Goal: Transaction & Acquisition: Purchase product/service

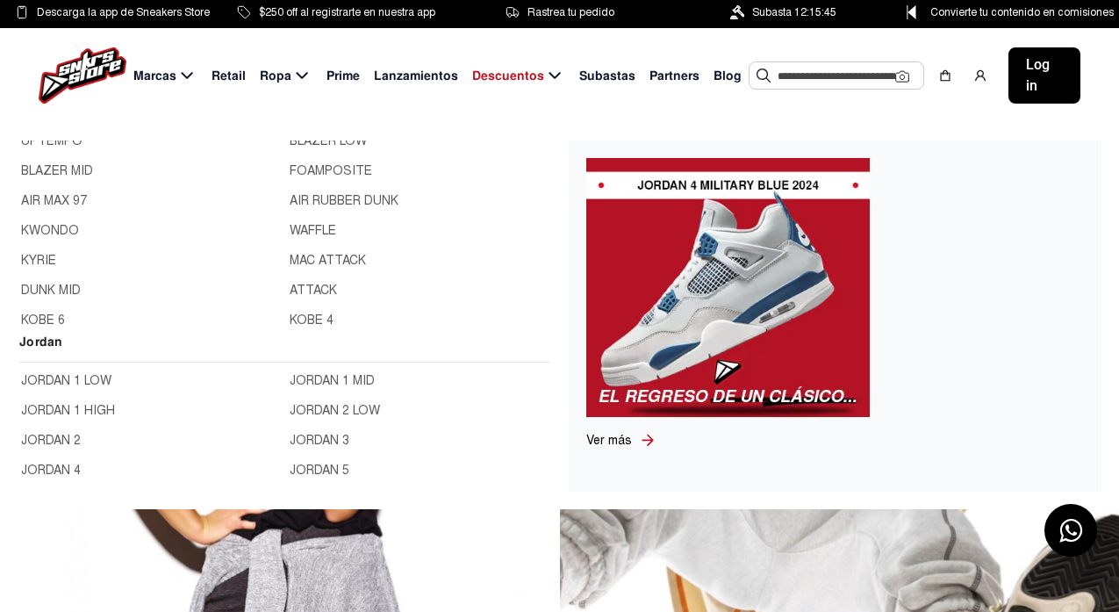
scroll to position [88, 0]
click at [68, 380] on link "JORDAN 4" at bounding box center [150, 382] width 258 height 19
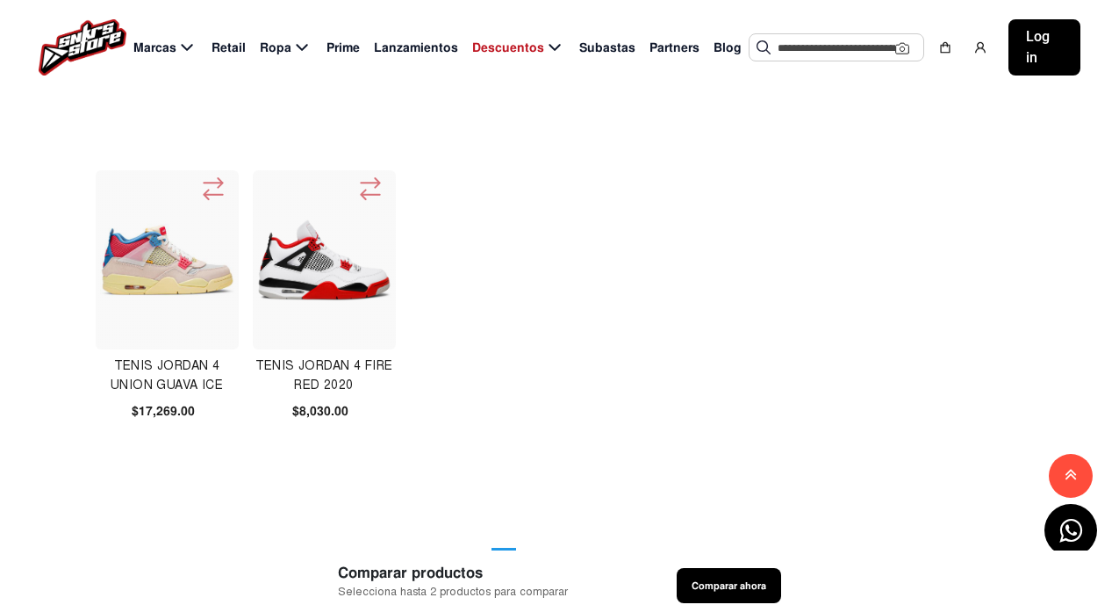
scroll to position [965, 0]
click at [314, 257] on img at bounding box center [324, 259] width 135 height 82
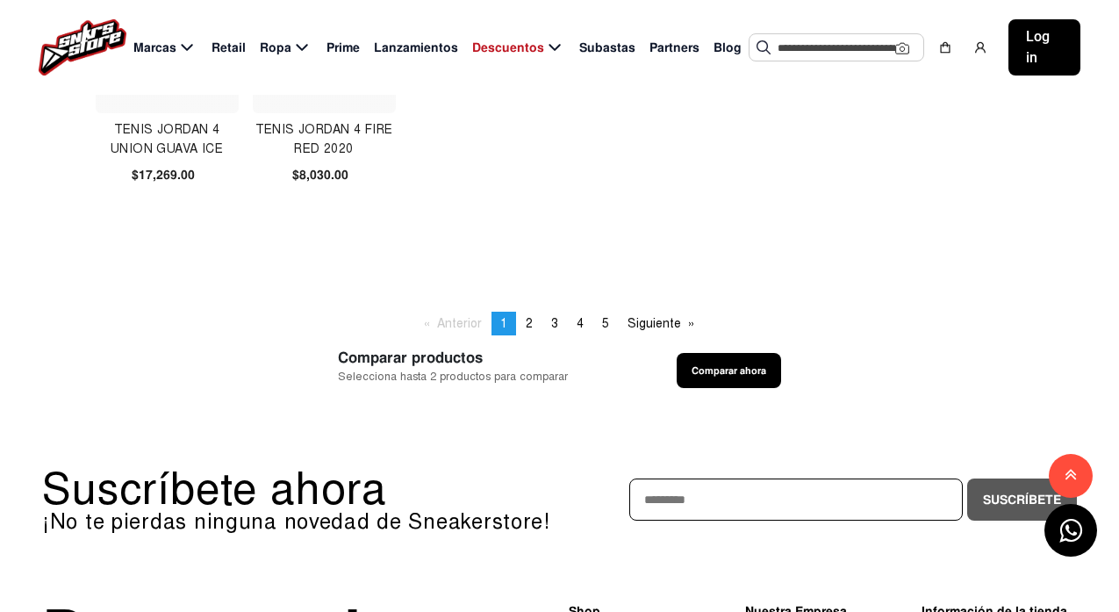
scroll to position [1229, 0]
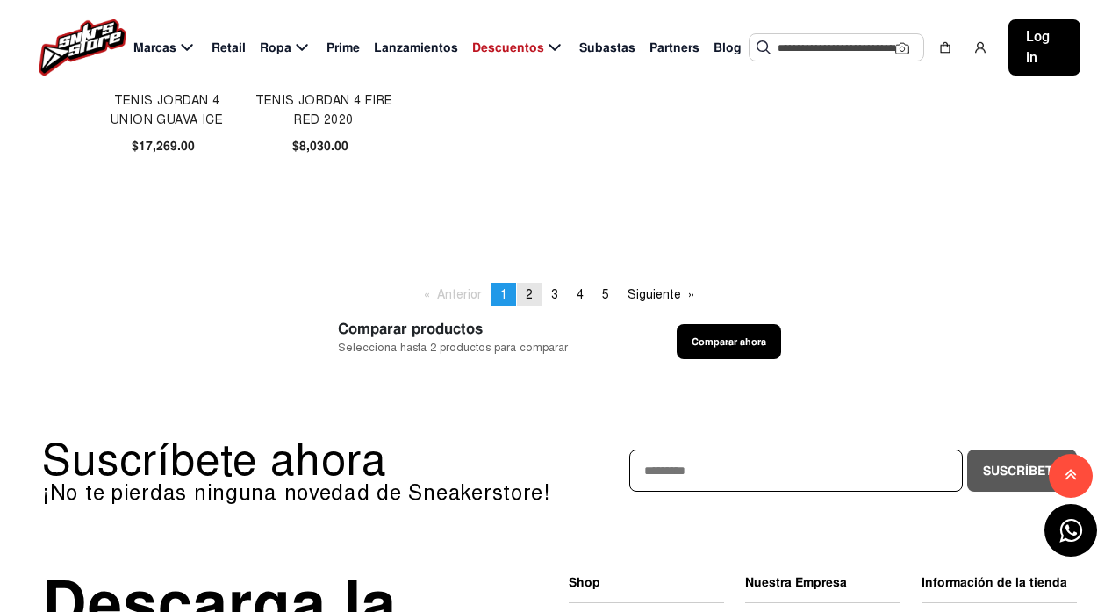
click at [527, 293] on span "2" at bounding box center [529, 294] width 7 height 15
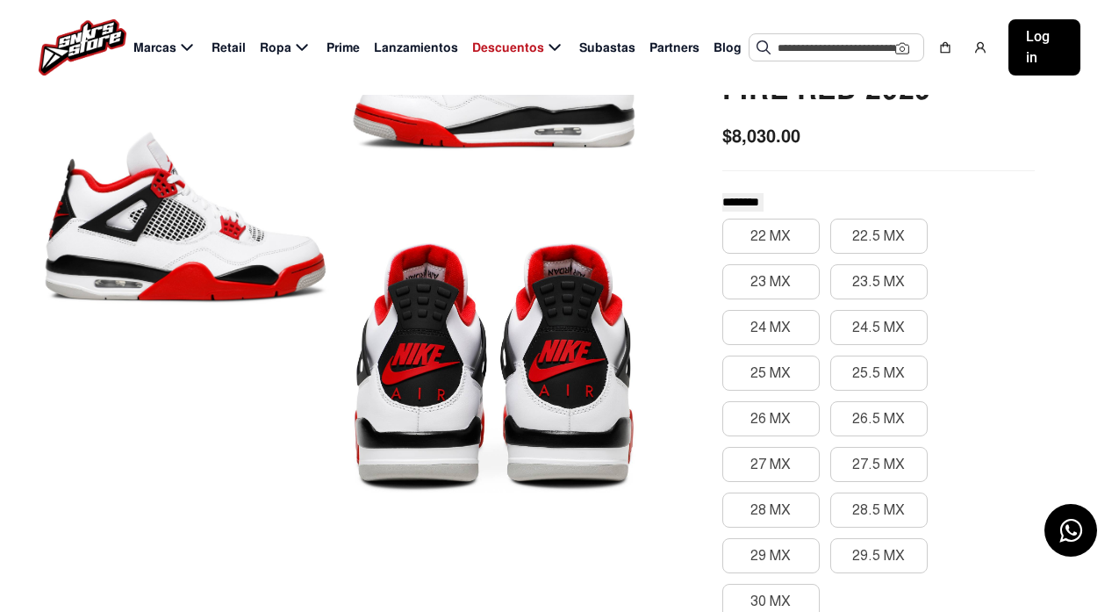
scroll to position [263, 0]
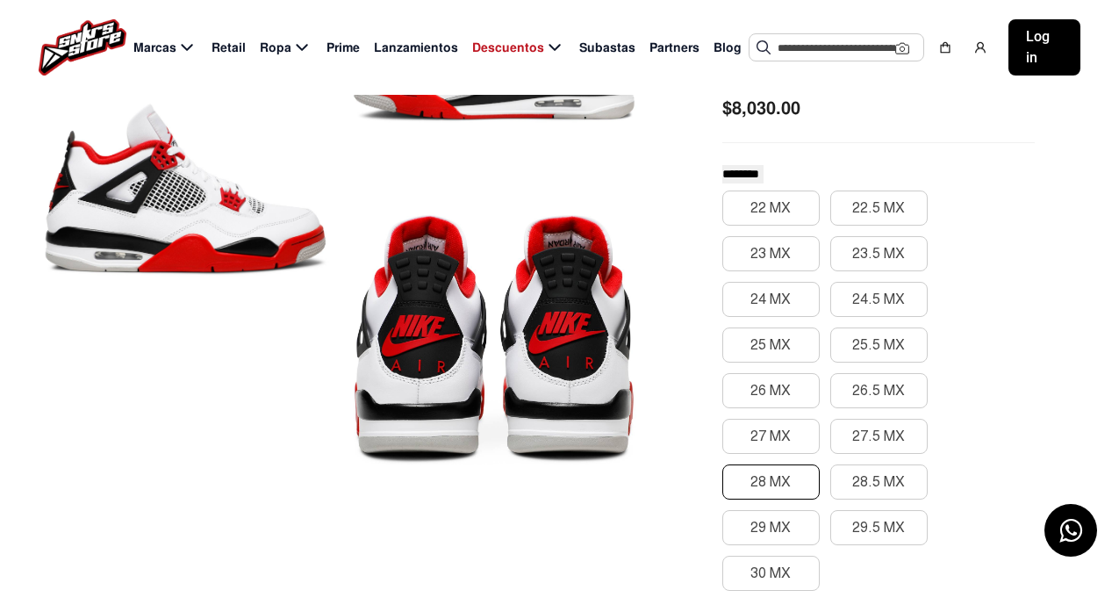
click at [783, 471] on button "28 MX" at bounding box center [770, 481] width 97 height 35
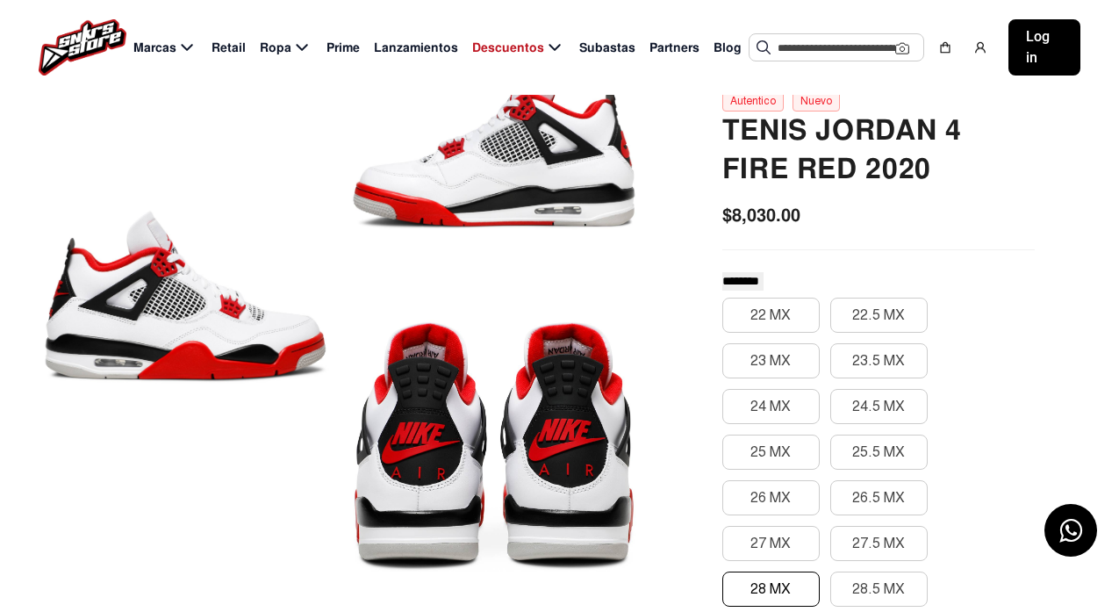
scroll to position [0, 0]
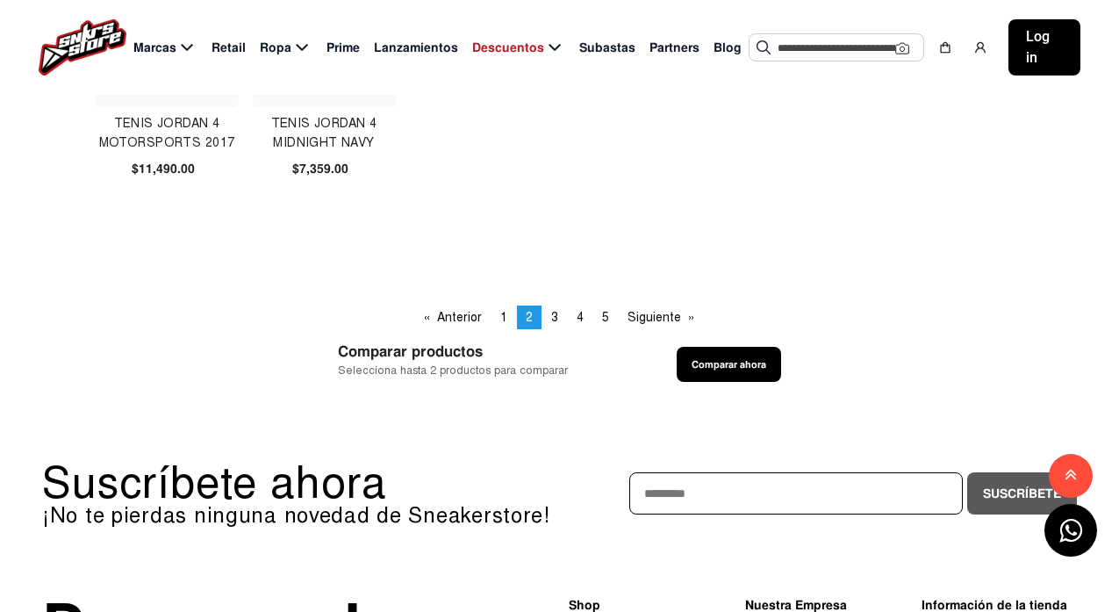
scroll to position [1229, 0]
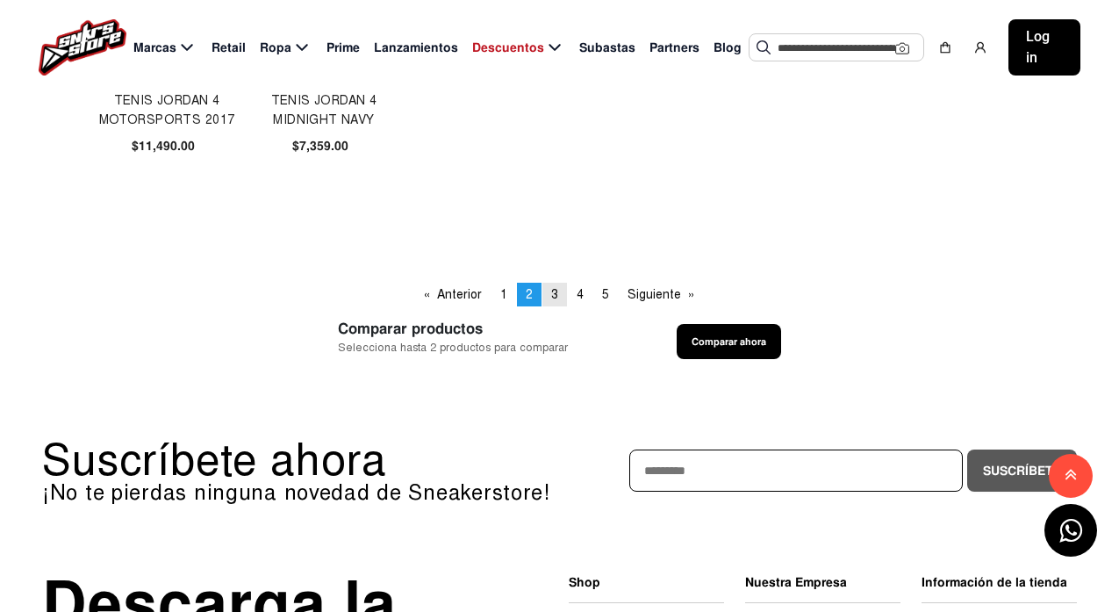
click at [550, 285] on link "page 3" at bounding box center [554, 295] width 25 height 24
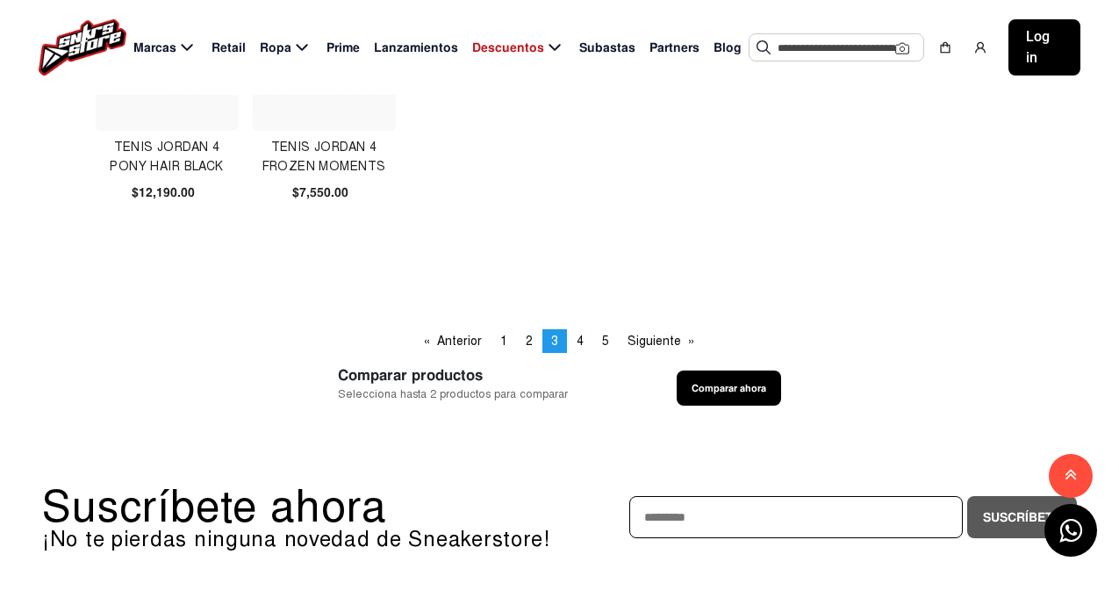
scroll to position [1229, 0]
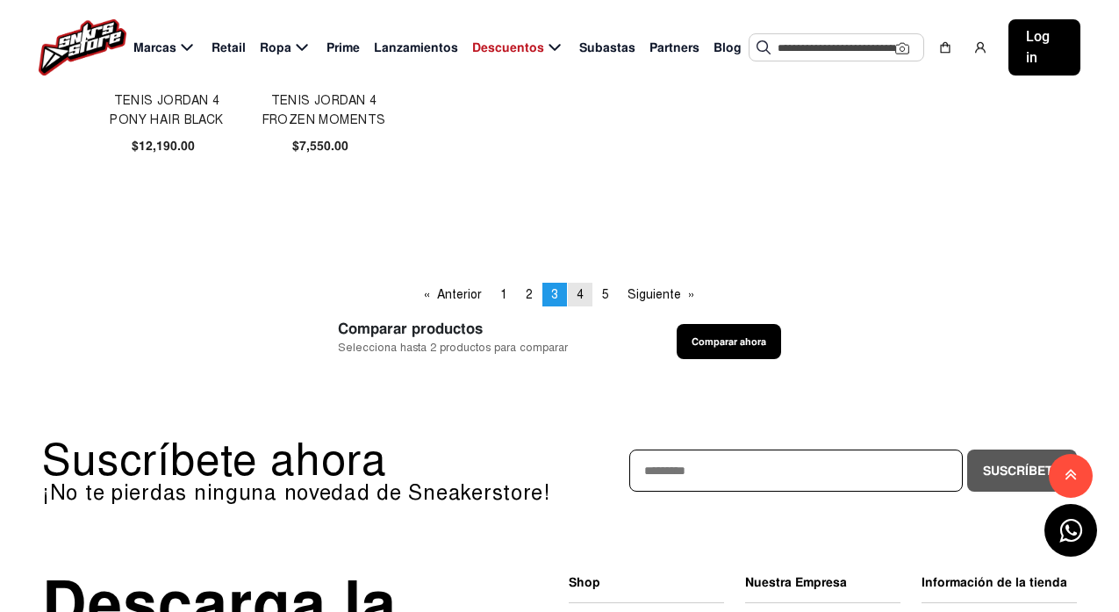
click at [577, 295] on span "4" at bounding box center [580, 294] width 7 height 15
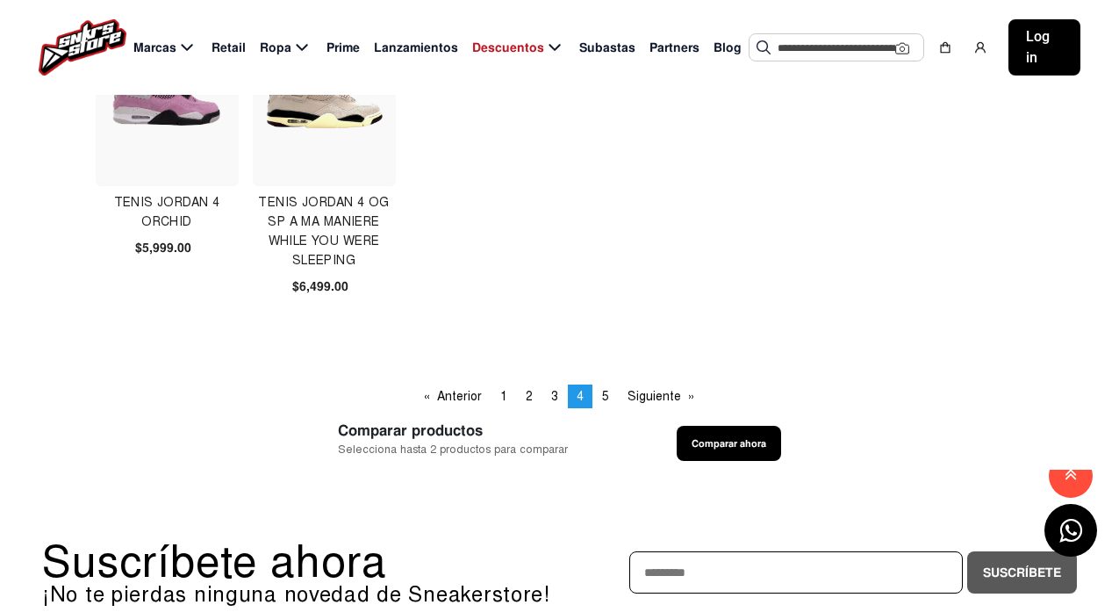
scroll to position [1141, 0]
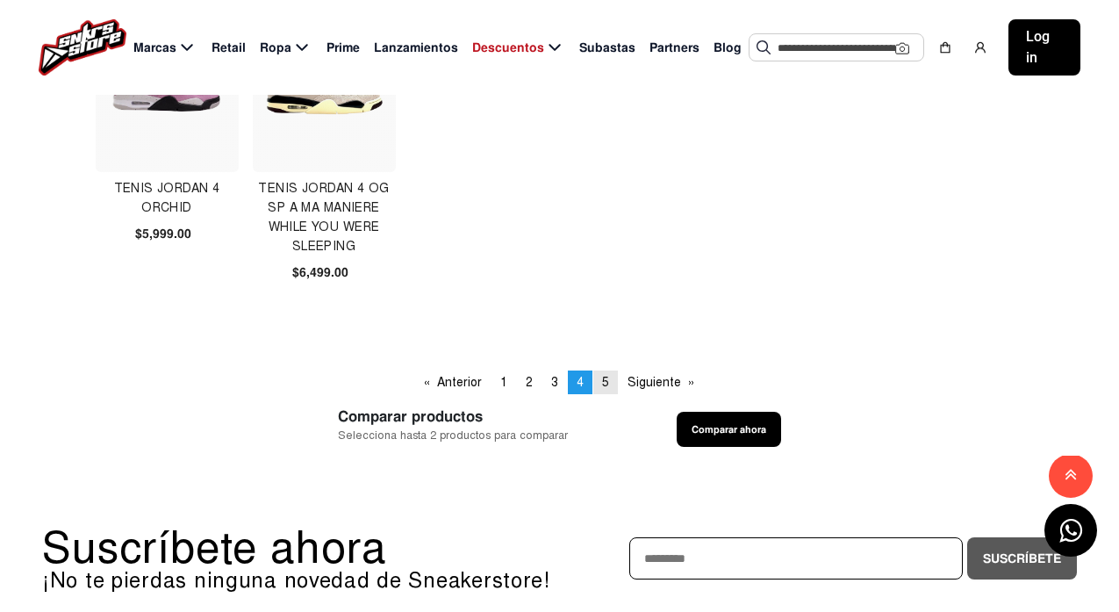
click at [612, 384] on link "page 5" at bounding box center [605, 382] width 25 height 24
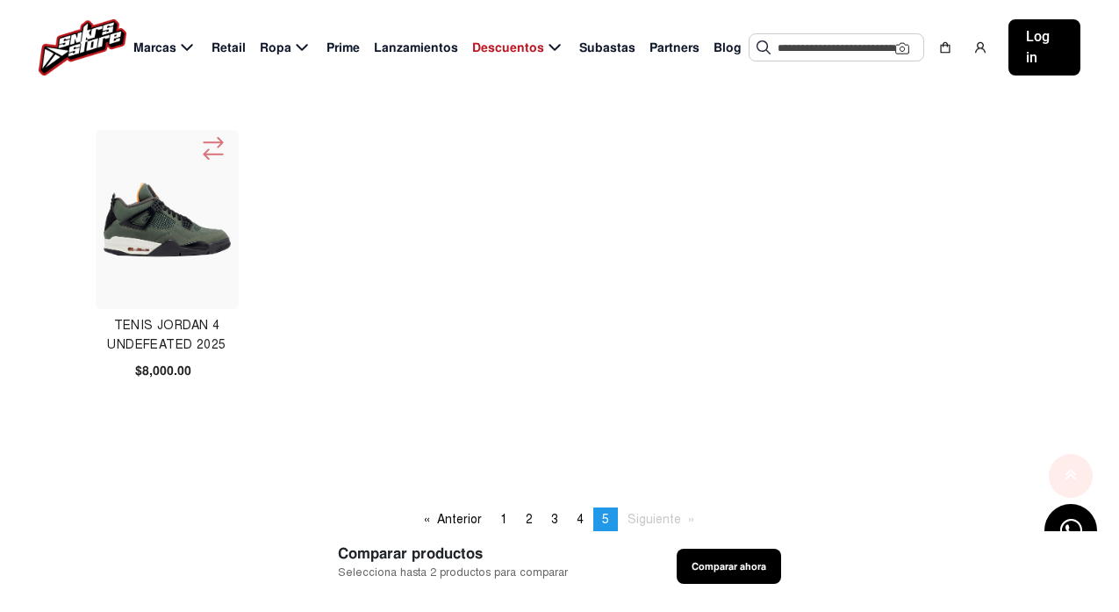
scroll to position [702, 0]
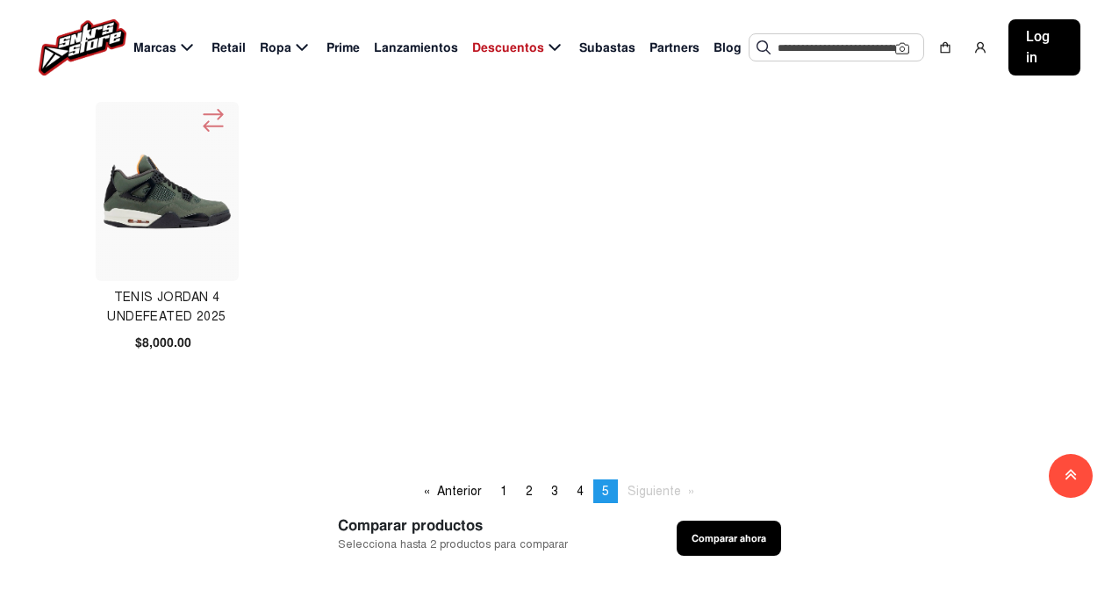
click at [181, 209] on img at bounding box center [167, 191] width 135 height 135
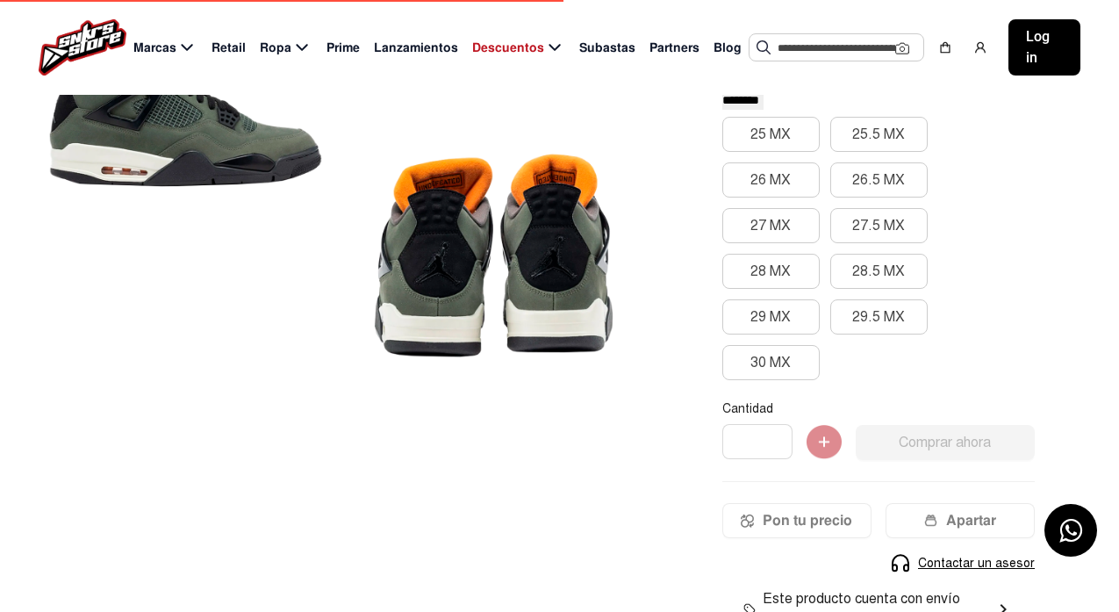
scroll to position [351, 0]
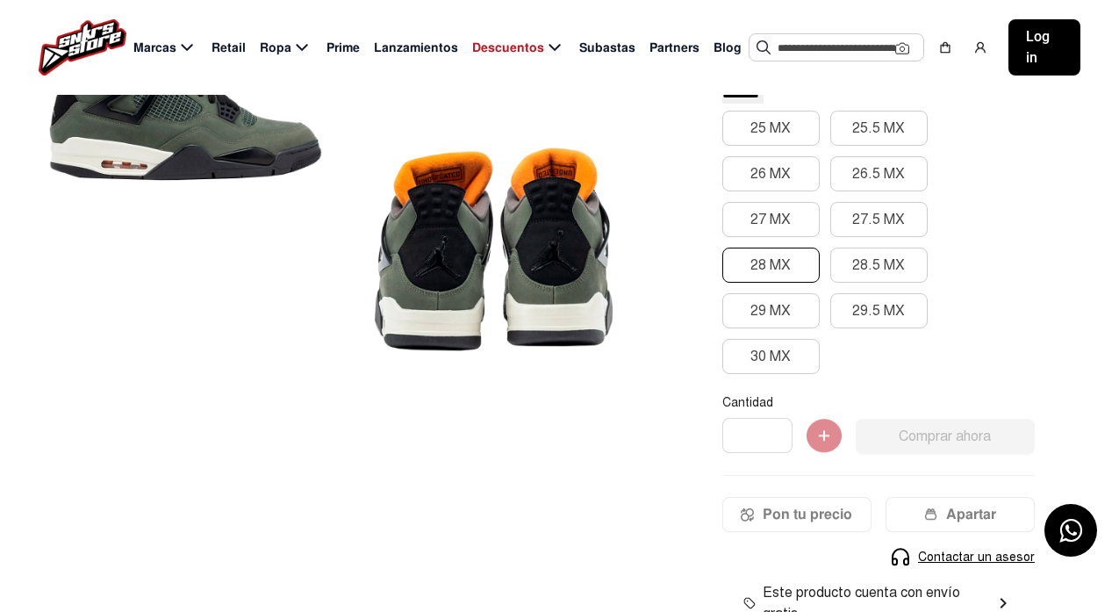
click at [751, 272] on button "28 MX" at bounding box center [770, 264] width 97 height 35
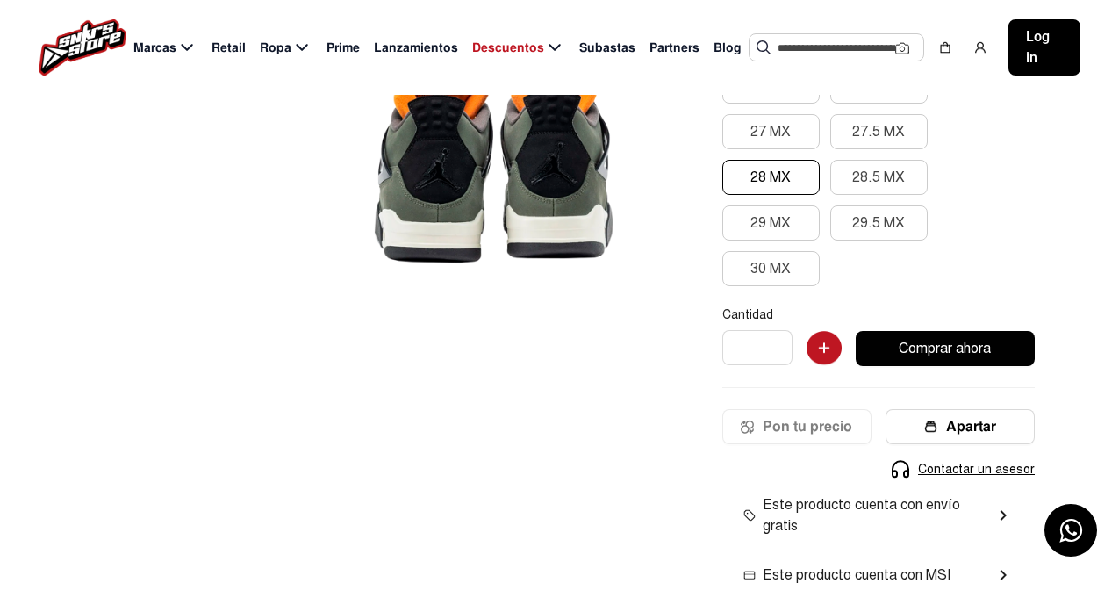
scroll to position [0, 0]
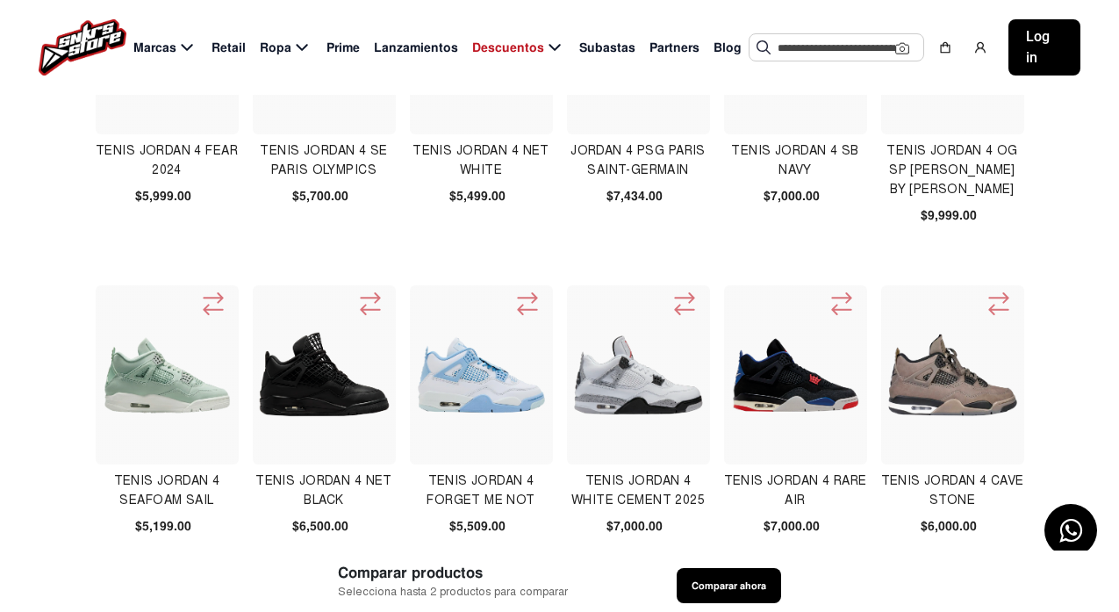
scroll to position [88, 0]
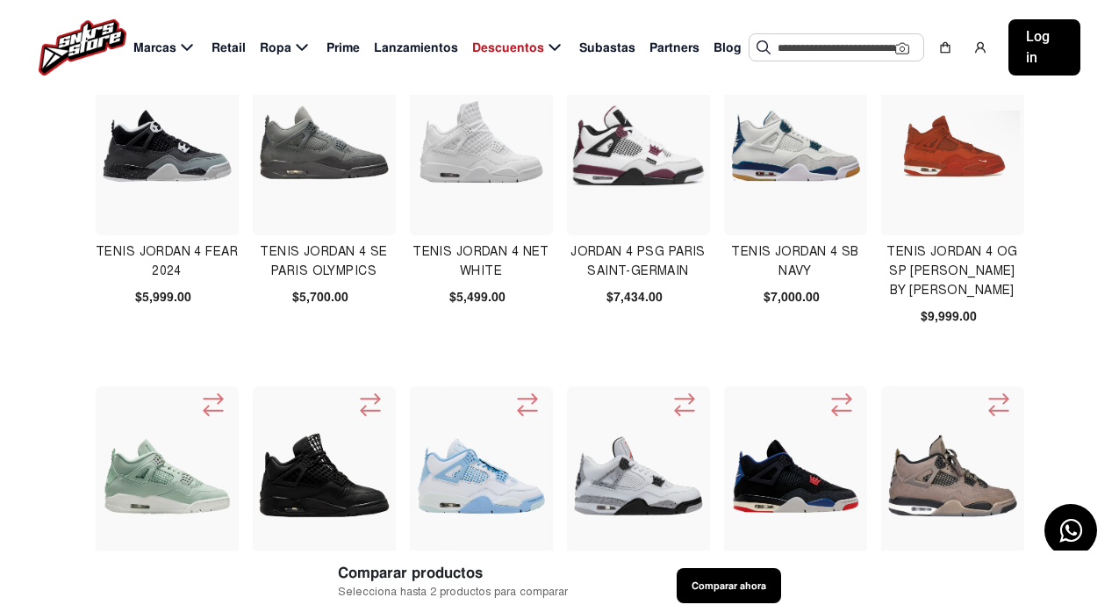
click at [953, 180] on img at bounding box center [953, 147] width 135 height 72
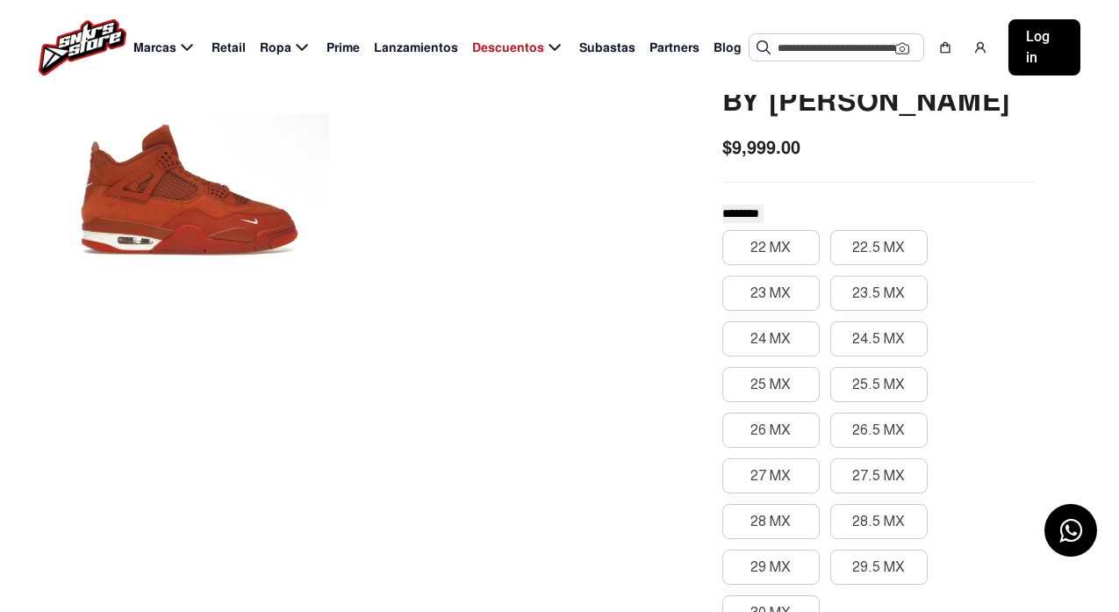
scroll to position [263, 0]
click at [778, 518] on button "28 MX" at bounding box center [770, 520] width 97 height 35
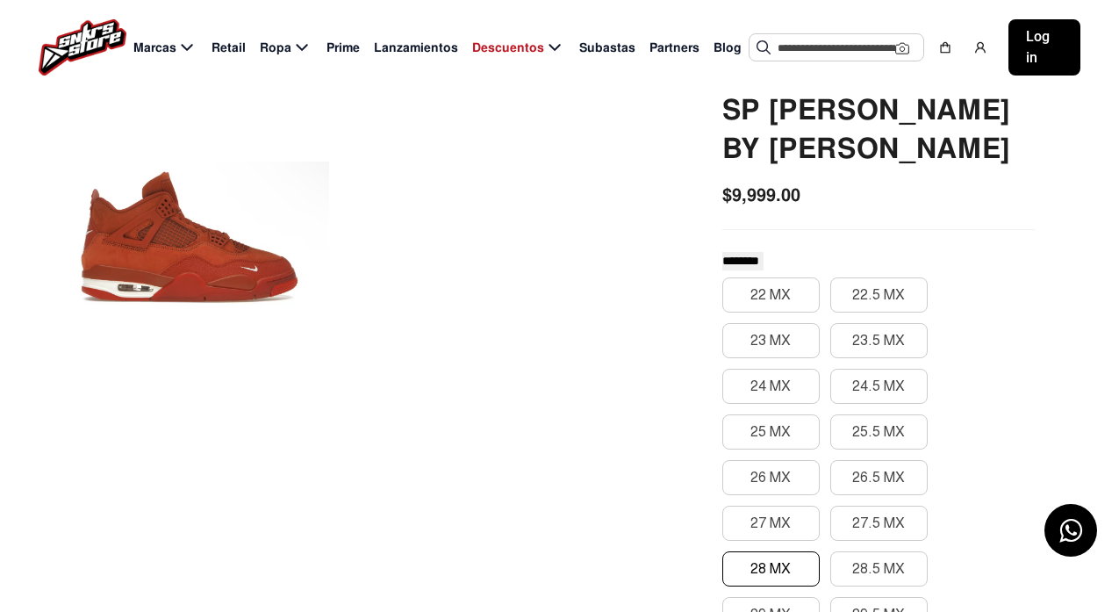
scroll to position [0, 0]
